Goal: Find specific page/section: Find specific page/section

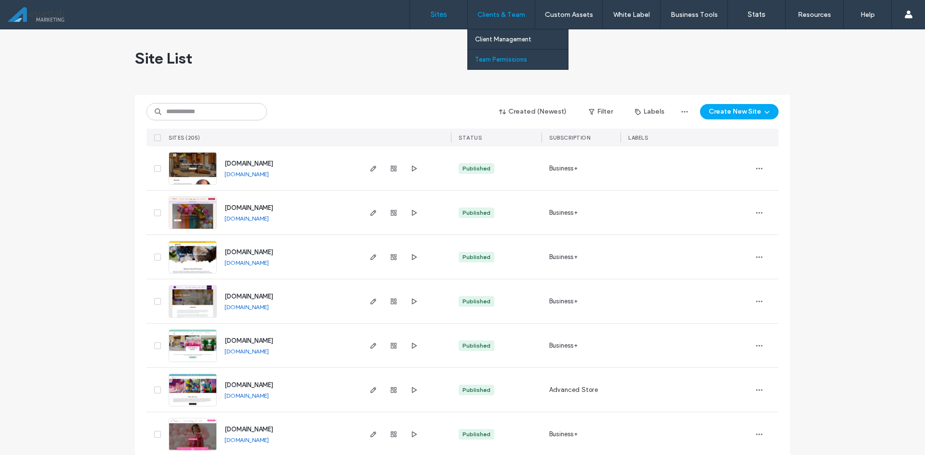
click at [509, 53] on link "Team Permissions" at bounding box center [521, 60] width 93 height 20
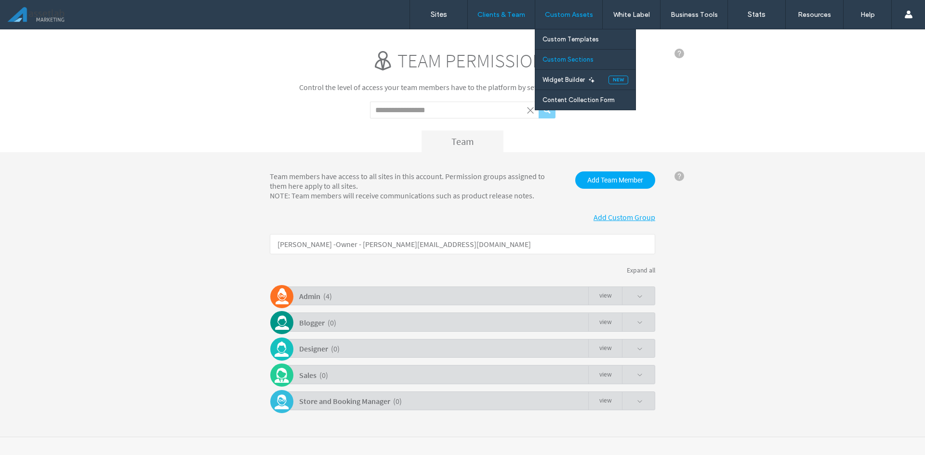
click at [557, 57] on label "Custom Sections" at bounding box center [568, 59] width 51 height 7
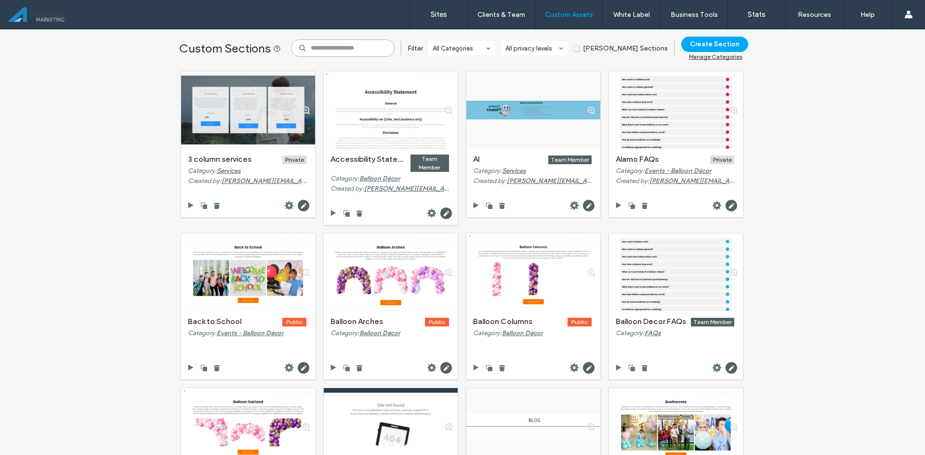
click at [355, 45] on input at bounding box center [343, 48] width 104 height 17
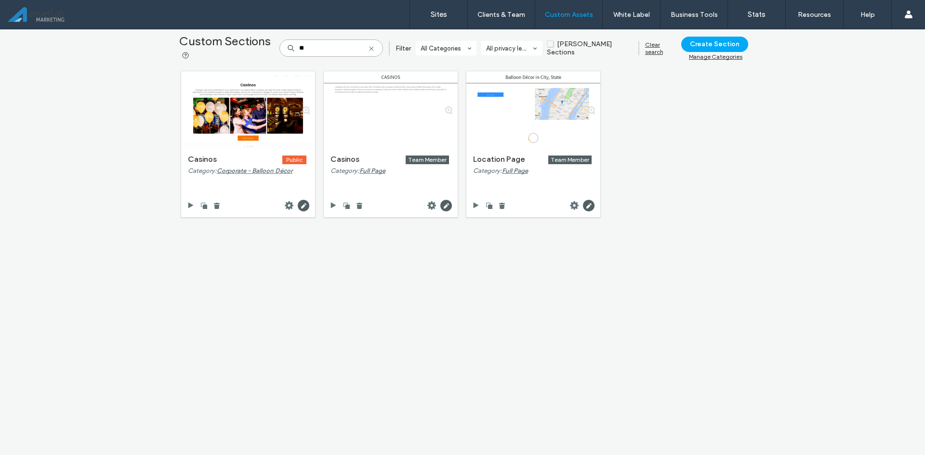
type input "*"
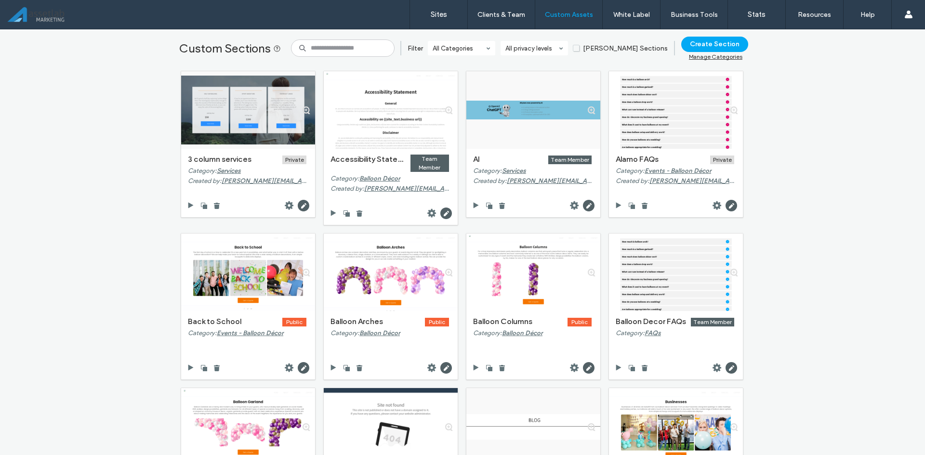
click at [599, 49] on span "[PERSON_NAME] Sections" at bounding box center [620, 48] width 95 height 8
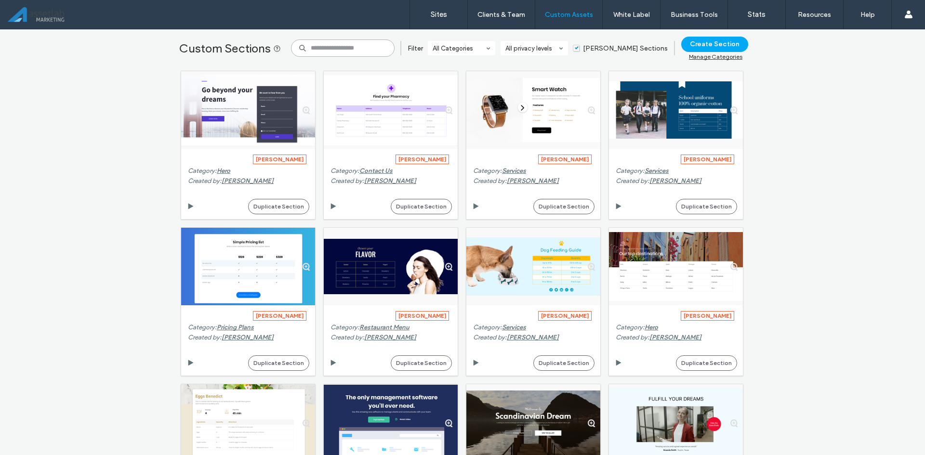
click at [361, 45] on input at bounding box center [343, 48] width 104 height 17
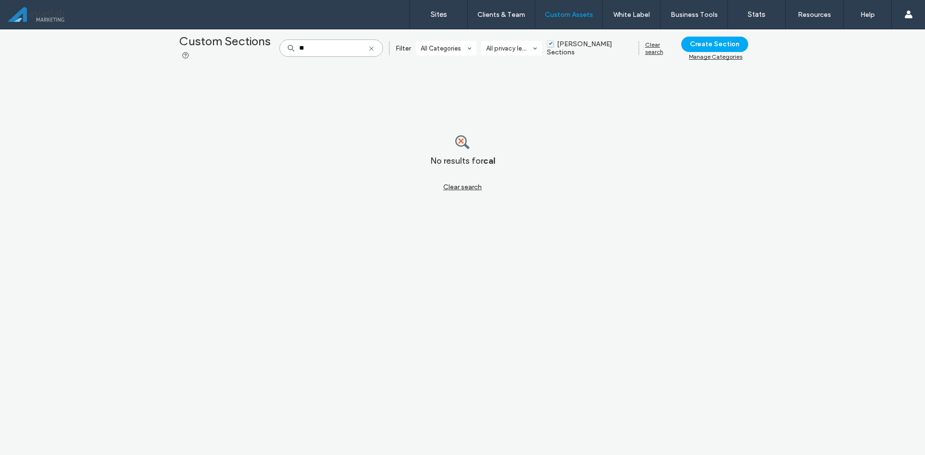
type input "*"
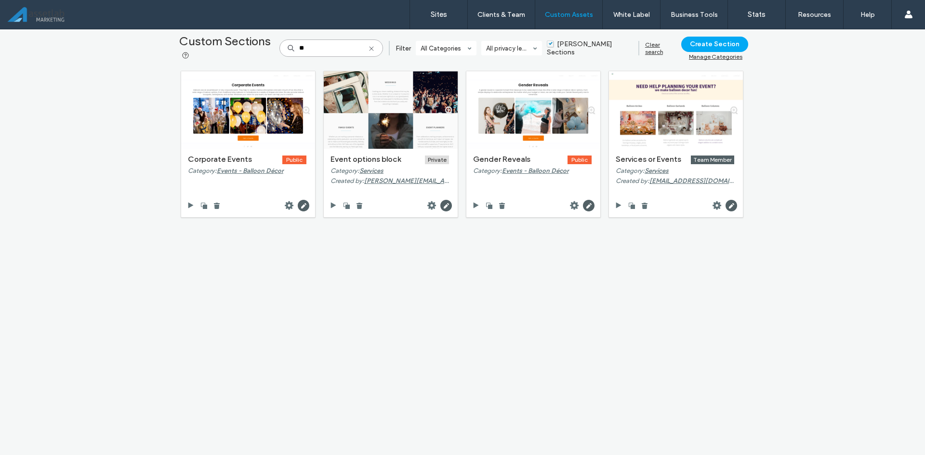
type input "*"
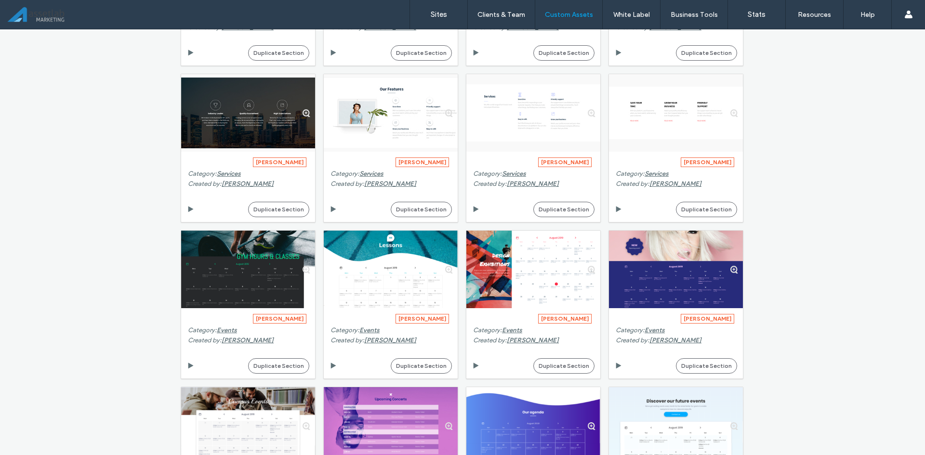
scroll to position [1611, 0]
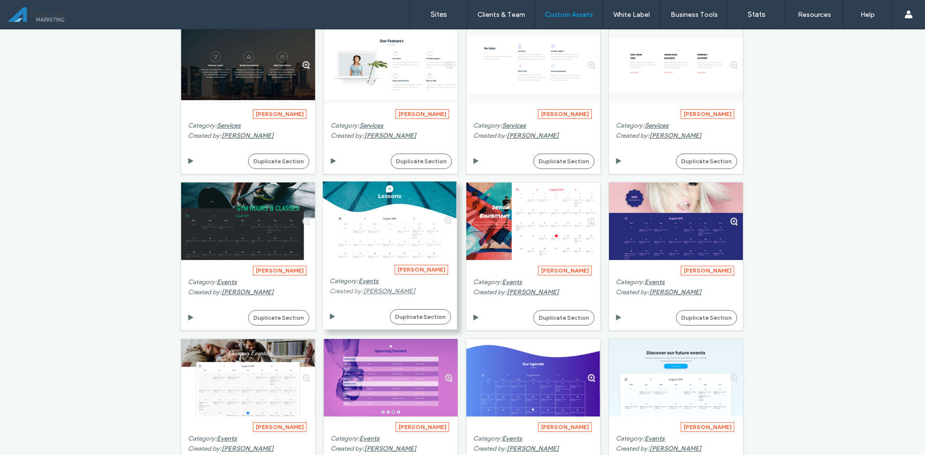
drag, startPoint x: 410, startPoint y: 286, endPoint x: 399, endPoint y: 289, distance: 11.0
click at [399, 288] on div "Created by: [PERSON_NAME]" at bounding box center [389, 291] width 119 height 9
type input "****"
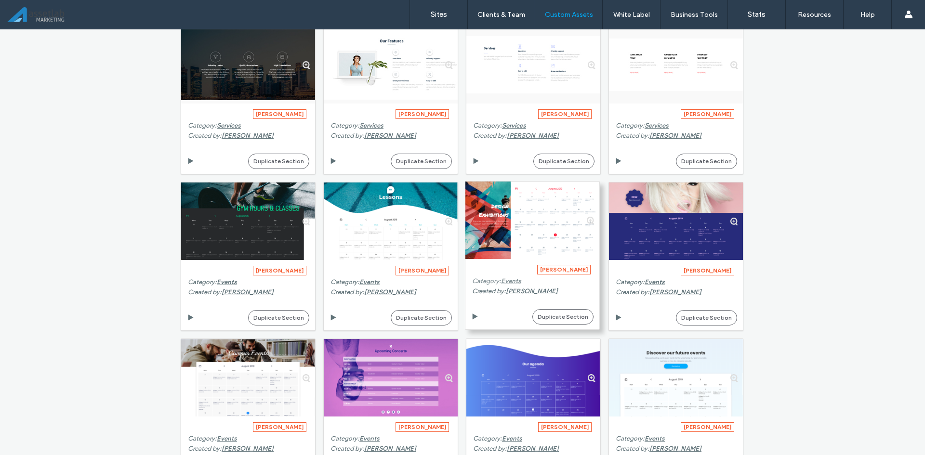
click at [535, 283] on div "Category: Events" at bounding box center [531, 281] width 119 height 9
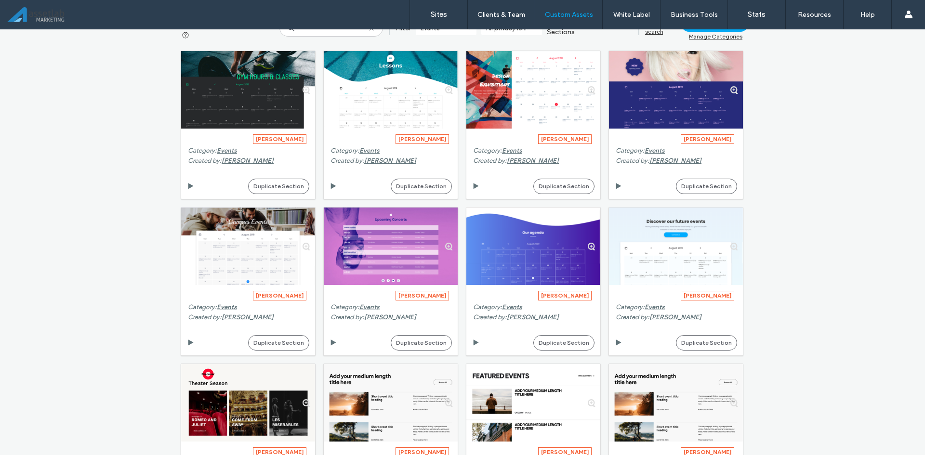
scroll to position [0, 0]
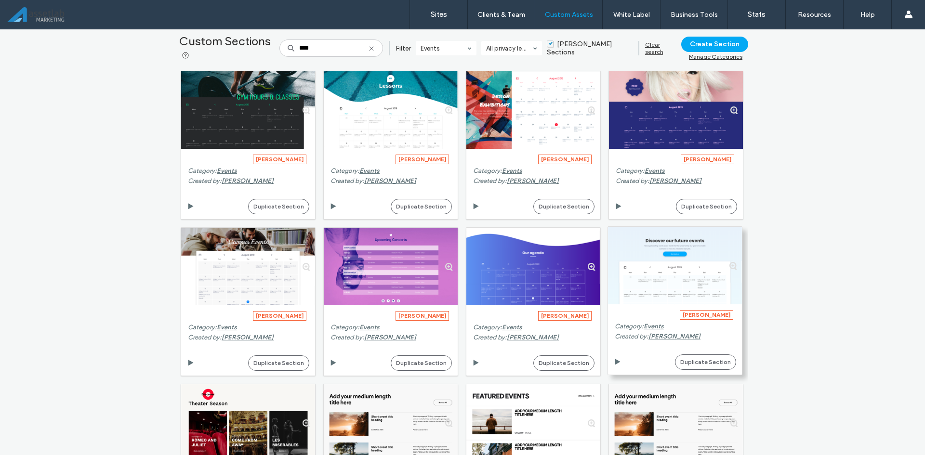
click at [727, 266] on div at bounding box center [733, 266] width 17 height 78
click at [730, 265] on div at bounding box center [733, 266] width 17 height 78
click at [701, 279] on div at bounding box center [675, 266] width 134 height 78
click at [675, 297] on div at bounding box center [675, 266] width 134 height 78
click at [651, 328] on span "Events" at bounding box center [654, 326] width 20 height 7
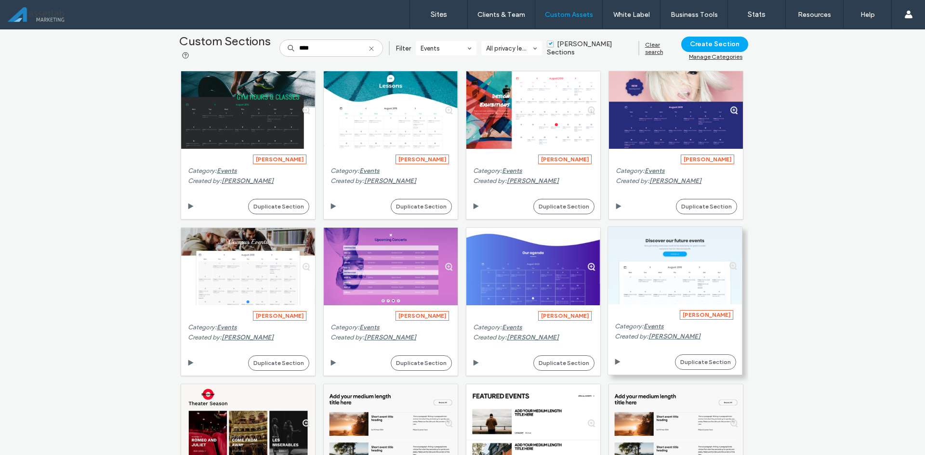
click at [682, 311] on section "[PERSON_NAME]" at bounding box center [674, 315] width 119 height 10
click at [678, 291] on div at bounding box center [675, 266] width 134 height 78
click at [678, 290] on div at bounding box center [675, 266] width 134 height 78
click at [825, 224] on div "Custom Sections **** Filter Events All privacy levels [PERSON_NAME] Sections Cl…" at bounding box center [462, 242] width 925 height 426
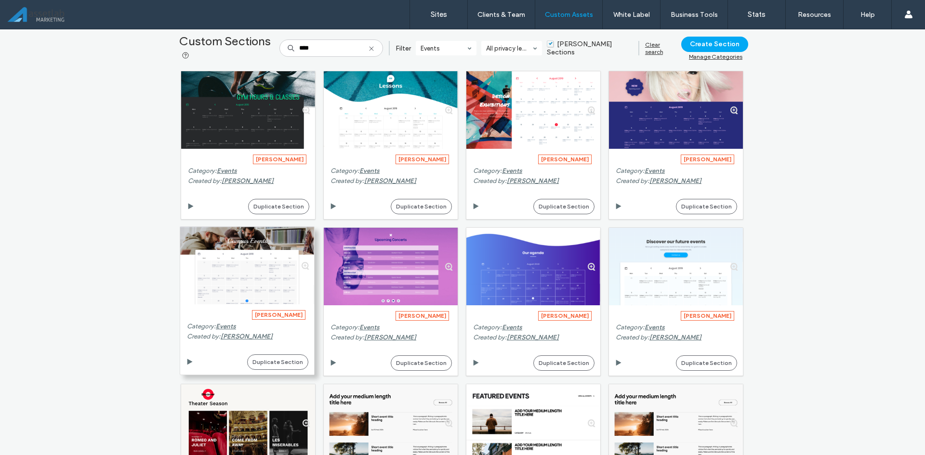
click at [254, 289] on div at bounding box center [247, 266] width 134 height 78
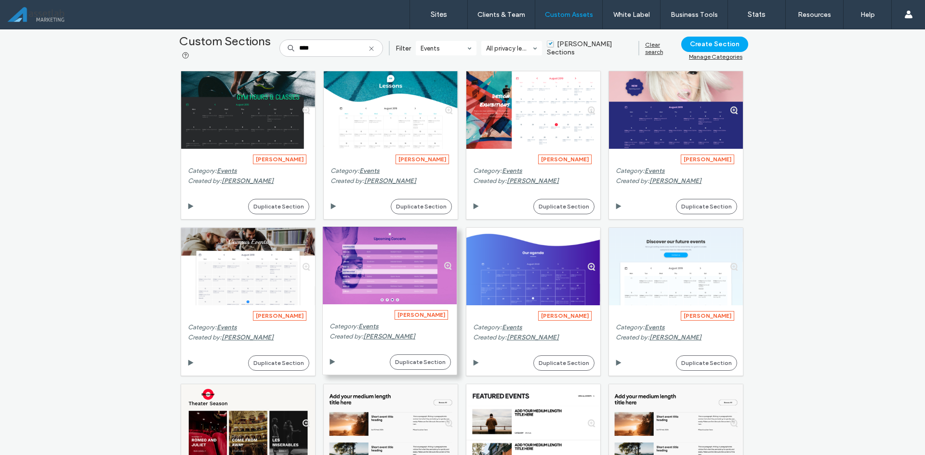
click at [367, 270] on div at bounding box center [390, 266] width 134 height 78
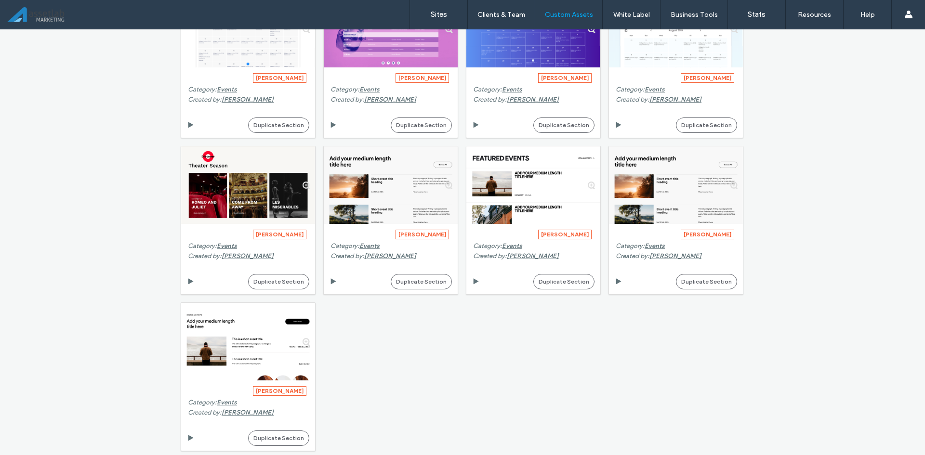
scroll to position [48, 0]
